Goal: Information Seeking & Learning: Learn about a topic

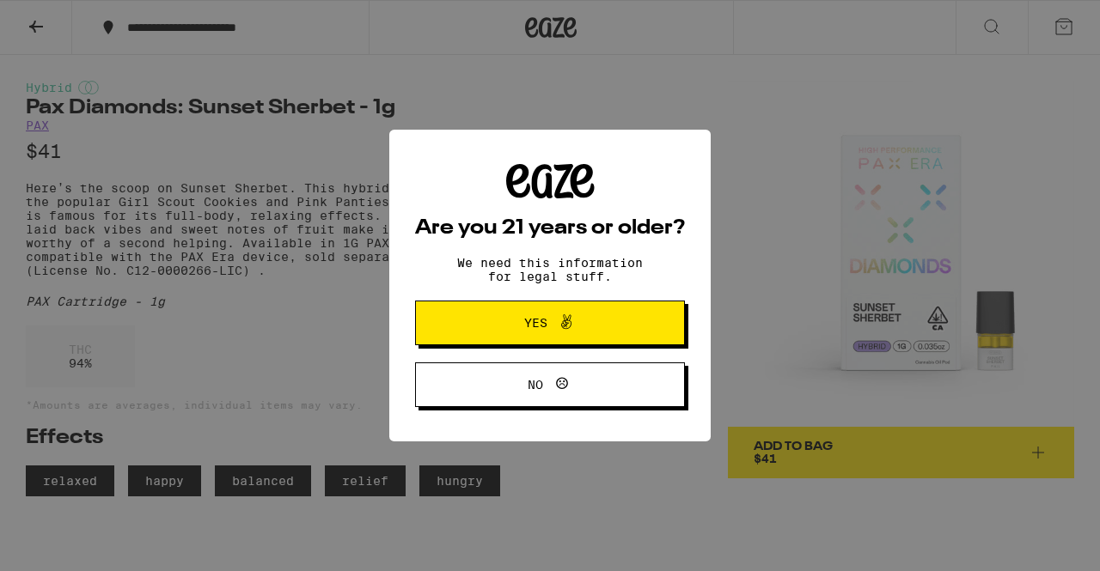
click at [529, 325] on span "Yes" at bounding box center [535, 323] width 23 height 12
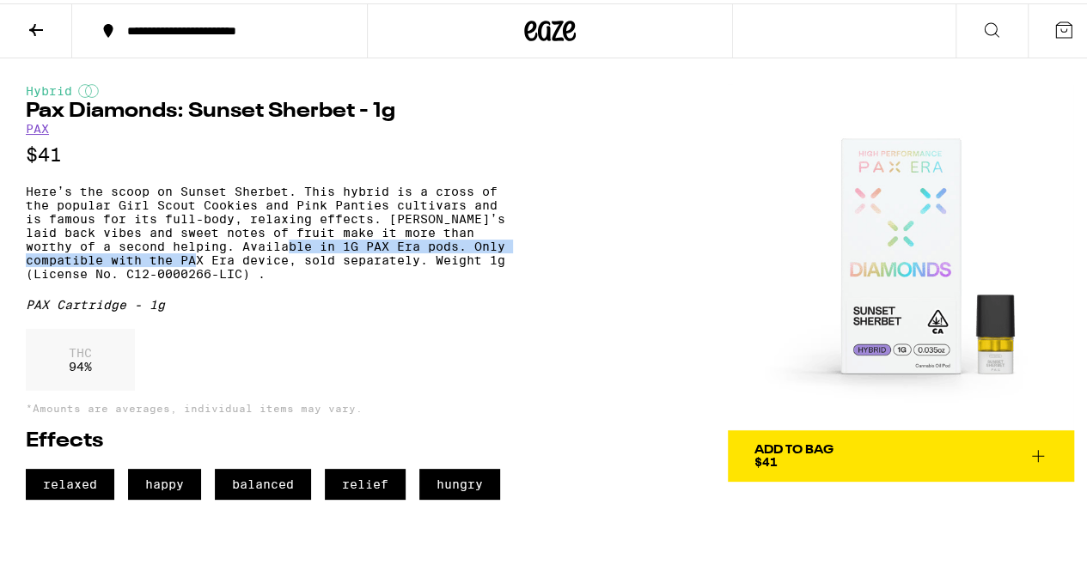
drag, startPoint x: 186, startPoint y: 279, endPoint x: 280, endPoint y: 257, distance: 97.1
click at [280, 257] on p "Here’s the scoop on Sunset Sherbet. This hybrid is a cross of the popular Girl …" at bounding box center [273, 229] width 495 height 96
click at [281, 257] on p "Here’s the scoop on Sunset Sherbet. This hybrid is a cross of the popular Girl …" at bounding box center [273, 229] width 495 height 96
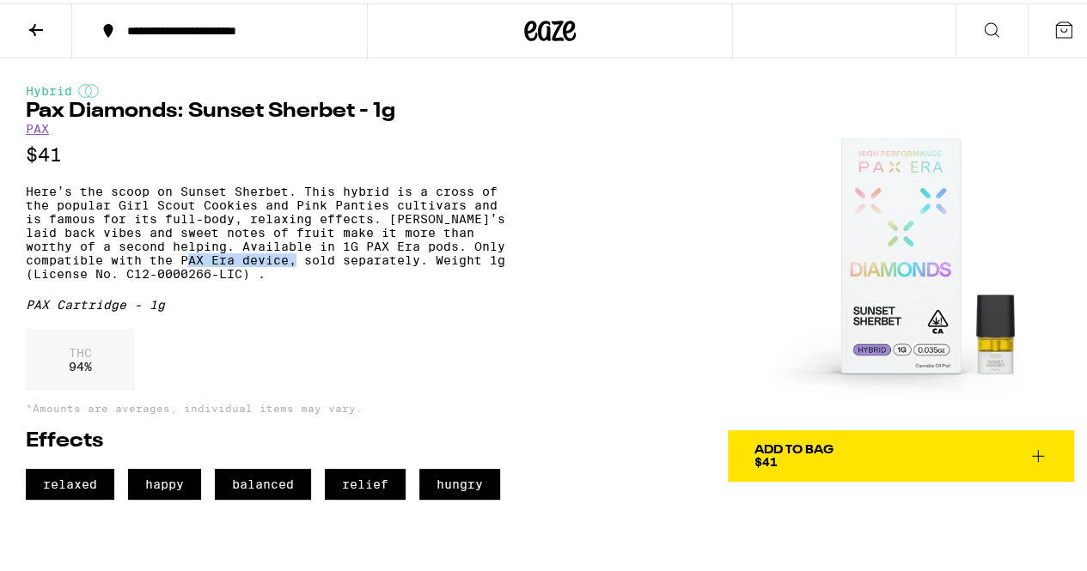
drag, startPoint x: 180, startPoint y: 278, endPoint x: 290, endPoint y: 274, distance: 110.0
click at [290, 274] on p "Here’s the scoop on Sunset Sherbet. This hybrid is a cross of the popular Girl …" at bounding box center [273, 229] width 495 height 96
